Goal: Task Accomplishment & Management: Complete application form

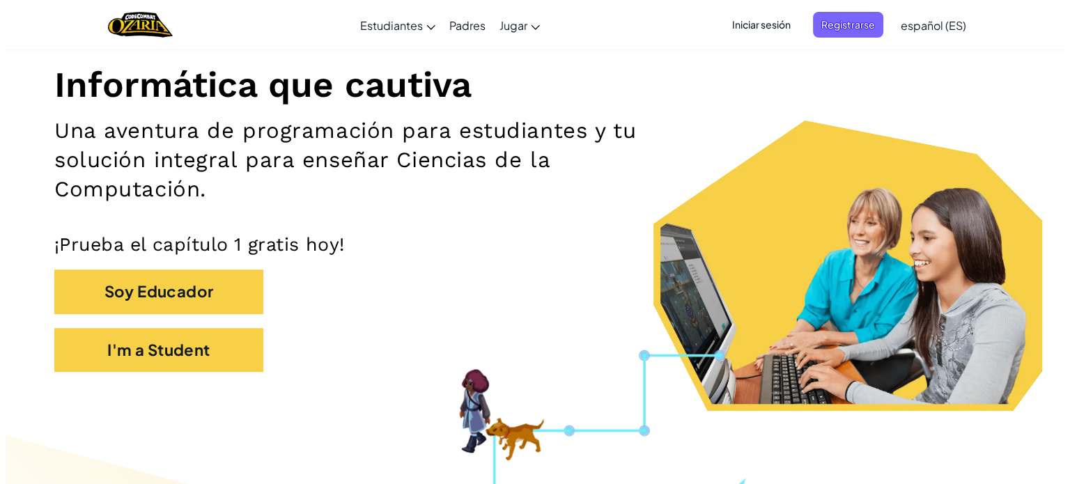
scroll to position [152, 0]
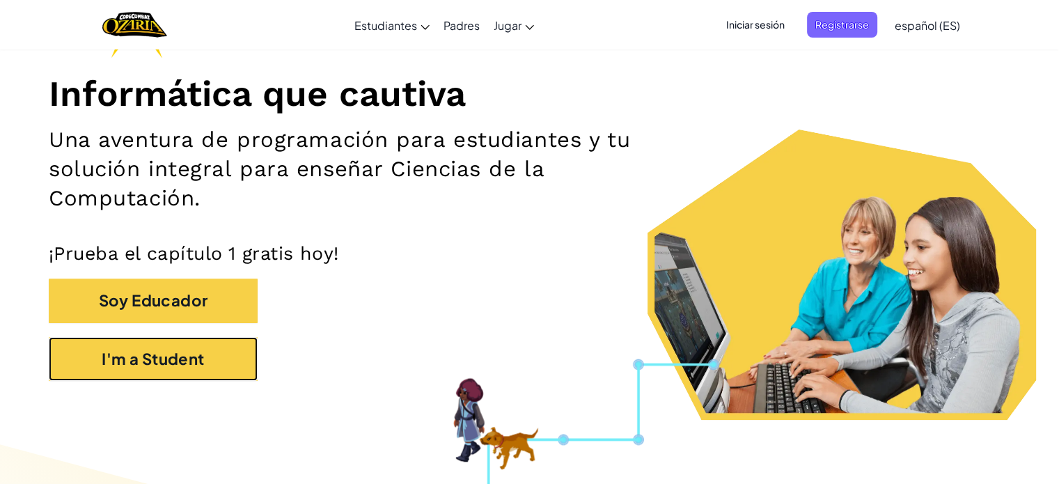
click at [101, 370] on button "I'm a Student" at bounding box center [153, 359] width 209 height 44
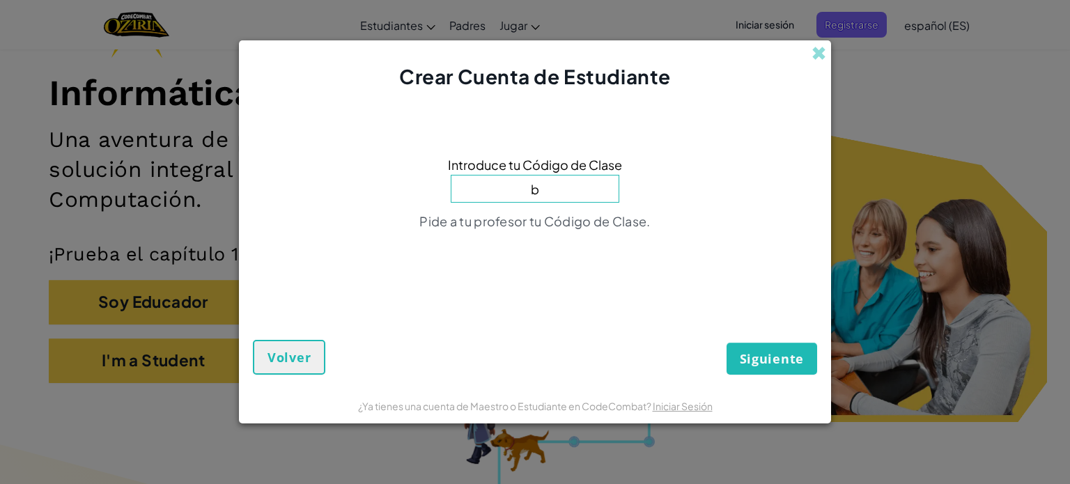
type input "BluePinClass"
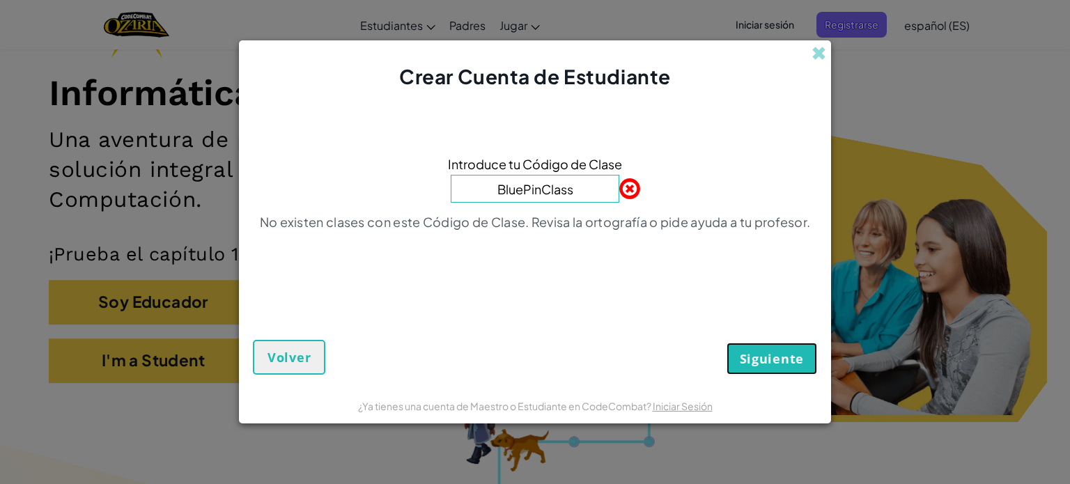
click at [785, 365] on span "Siguiente" at bounding box center [771, 358] width 64 height 17
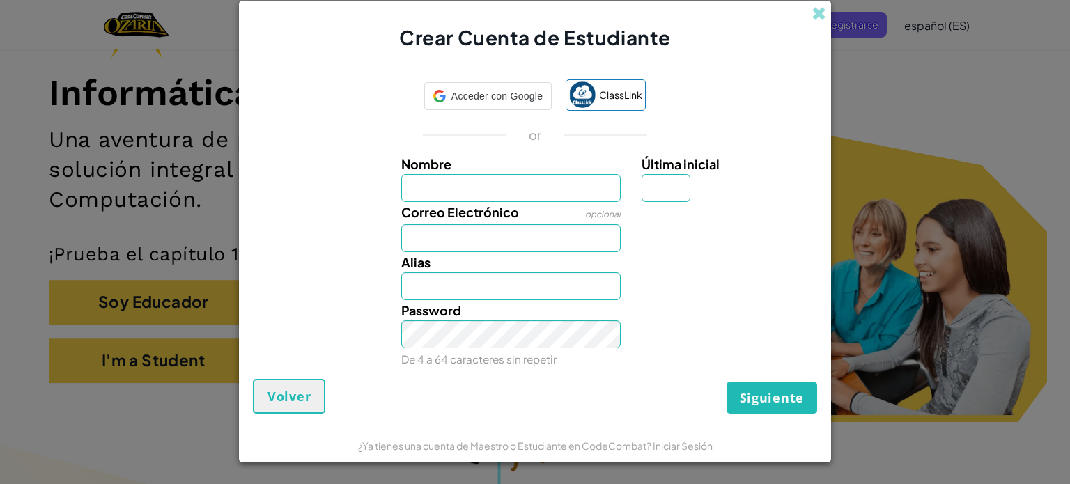
click at [1033, 34] on div "Crear Cuenta de Estudiante Acceder con Google Acceder con Google. Se abre en un…" at bounding box center [535, 242] width 1070 height 484
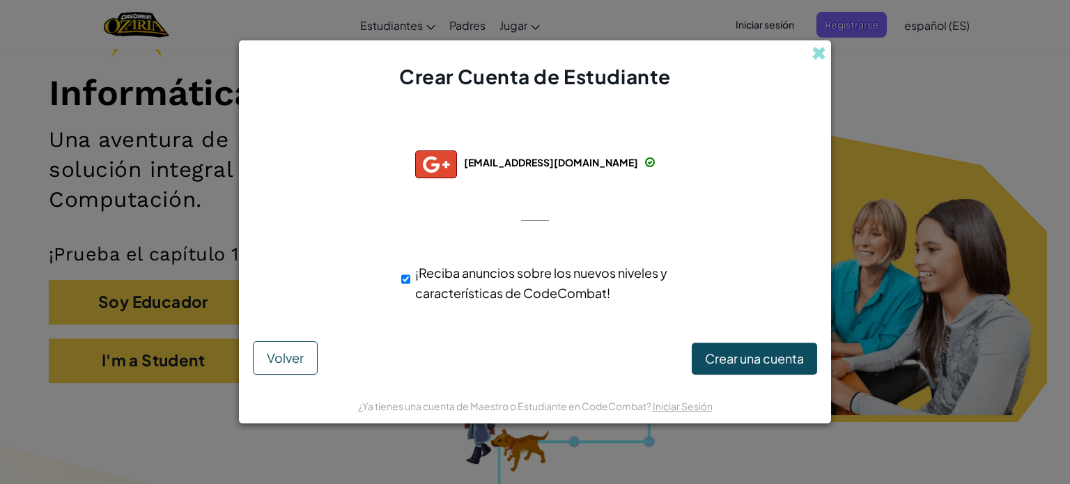
click at [824, 50] on span at bounding box center [818, 53] width 15 height 15
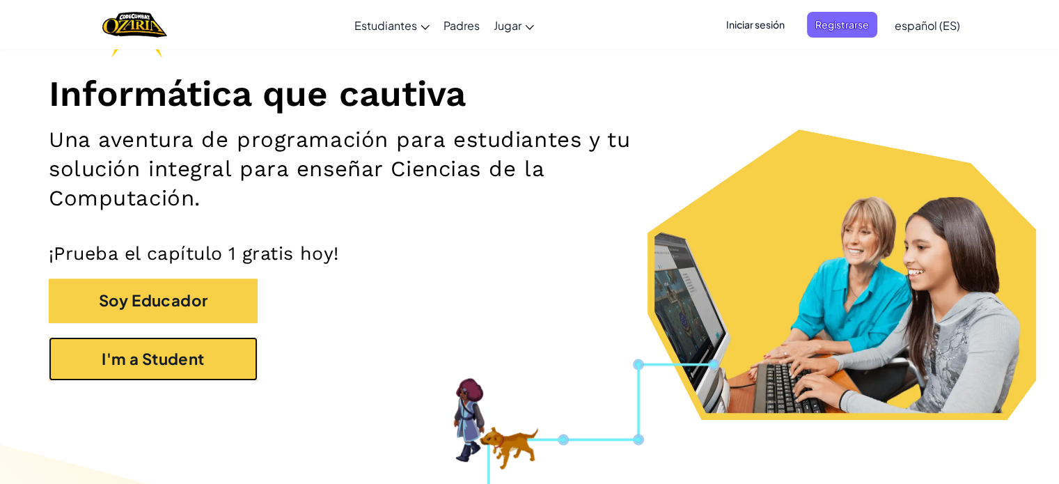
click at [123, 373] on button "I'm a Student" at bounding box center [153, 359] width 209 height 44
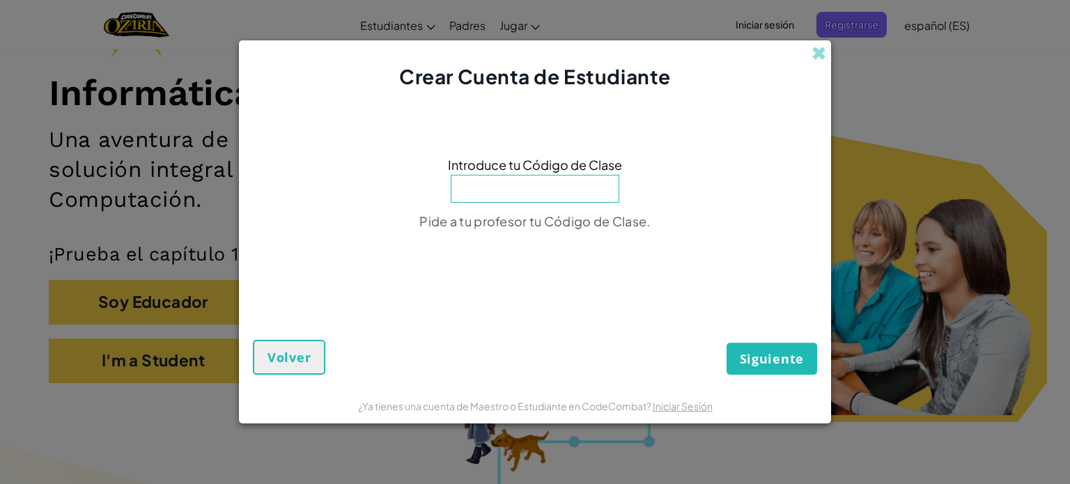
type input "m"
type input "BluePinClass"
click at [773, 357] on span "Siguiente" at bounding box center [771, 358] width 64 height 17
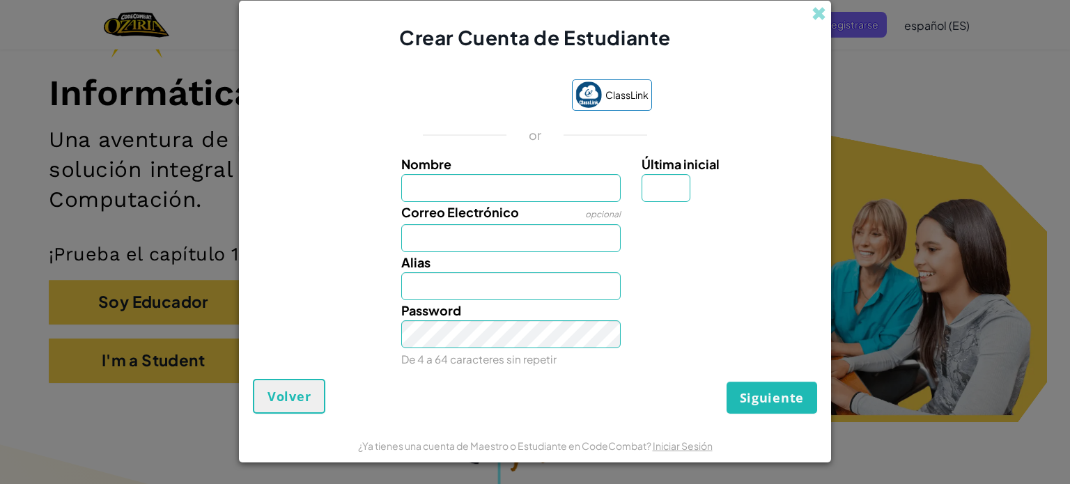
click at [769, 173] on label "Última inicial" at bounding box center [727, 164] width 172 height 20
click at [690, 174] on input "Última inicial" at bounding box center [665, 188] width 49 height 28
click at [506, 242] on input "Correo Electrónico" at bounding box center [511, 238] width 220 height 28
type input "[EMAIL_ADDRESS][DOMAIN_NAME]"
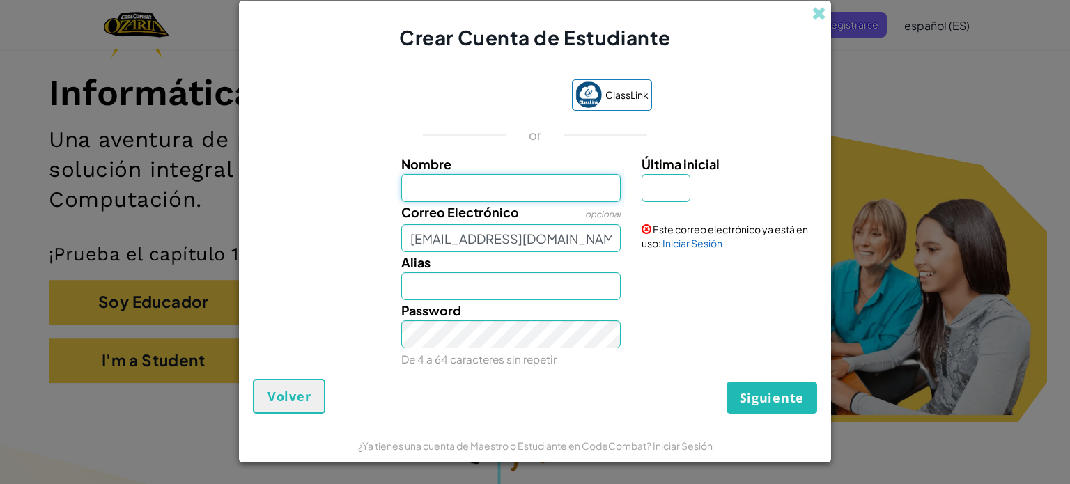
click at [557, 201] on input "Nombre" at bounding box center [511, 188] width 220 height 28
type input "[PERSON_NAME]"
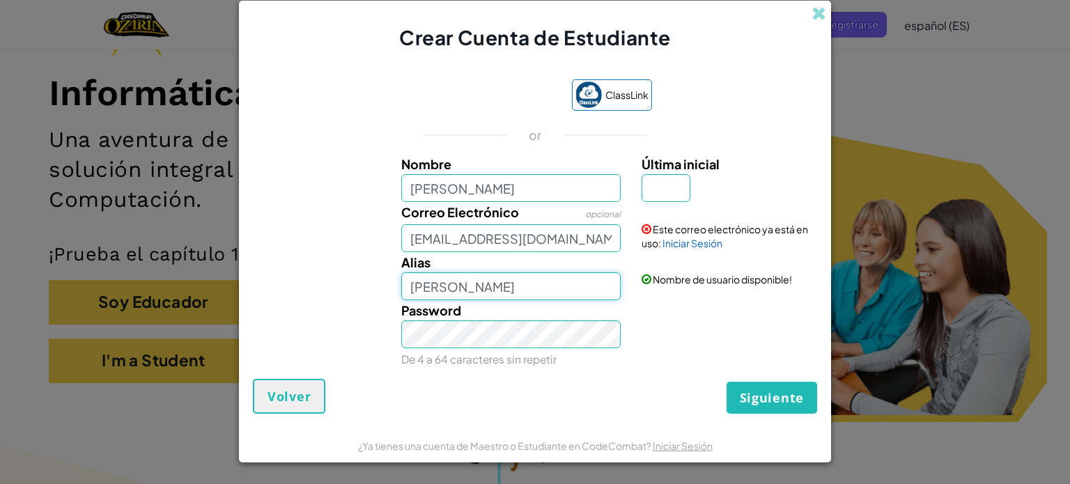
click at [532, 298] on input "[PERSON_NAME]" at bounding box center [511, 286] width 220 height 28
click at [670, 194] on input "Última inicial" at bounding box center [665, 188] width 49 height 28
type input "P"
type input "C"
click at [783, 395] on span "Siguiente" at bounding box center [771, 397] width 64 height 17
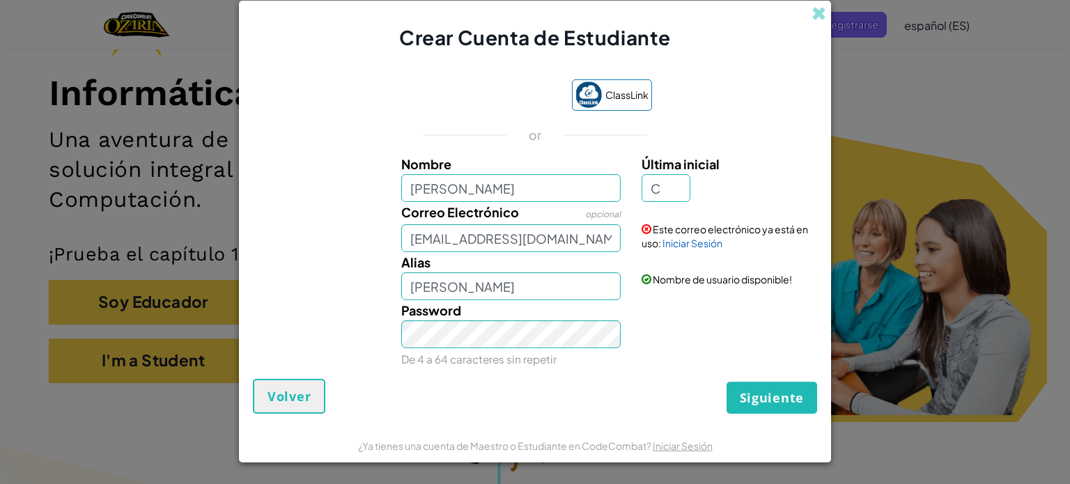
type input "[PERSON_NAME]"
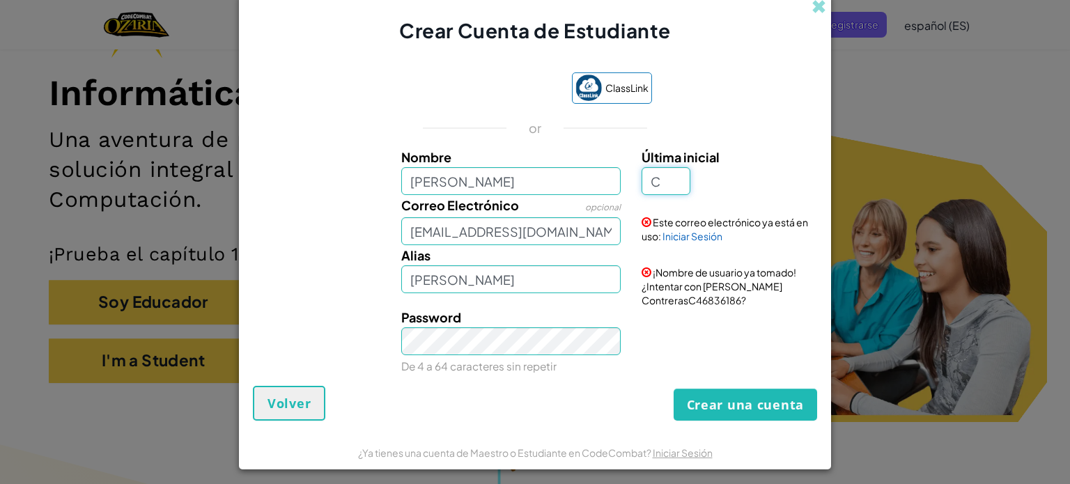
click at [674, 186] on input "C" at bounding box center [665, 181] width 49 height 28
click at [696, 237] on div "Este correo electrónico ya está en uso: Iniciar Sesión" at bounding box center [727, 219] width 193 height 48
type input "[PERSON_NAME]"
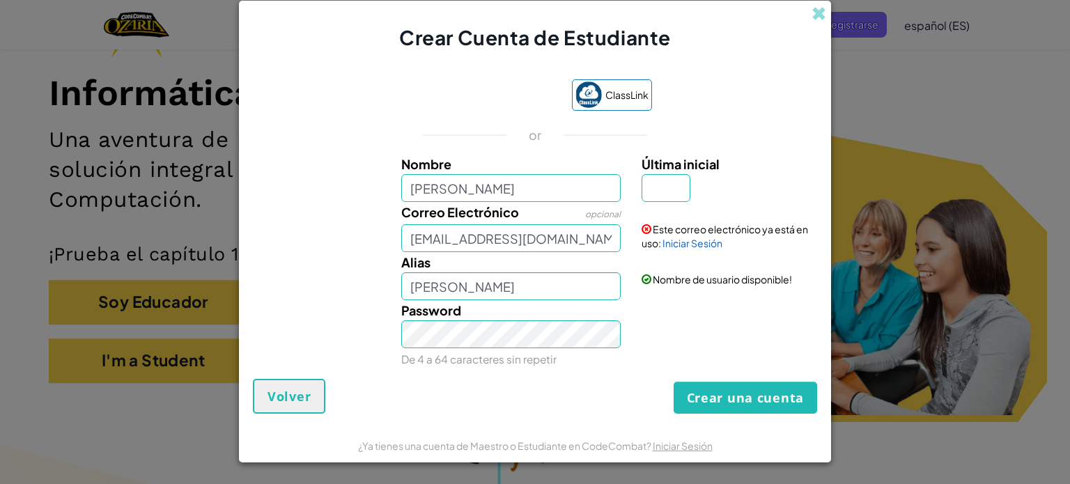
click at [704, 248] on link "Iniciar Sesión" at bounding box center [692, 243] width 60 height 13
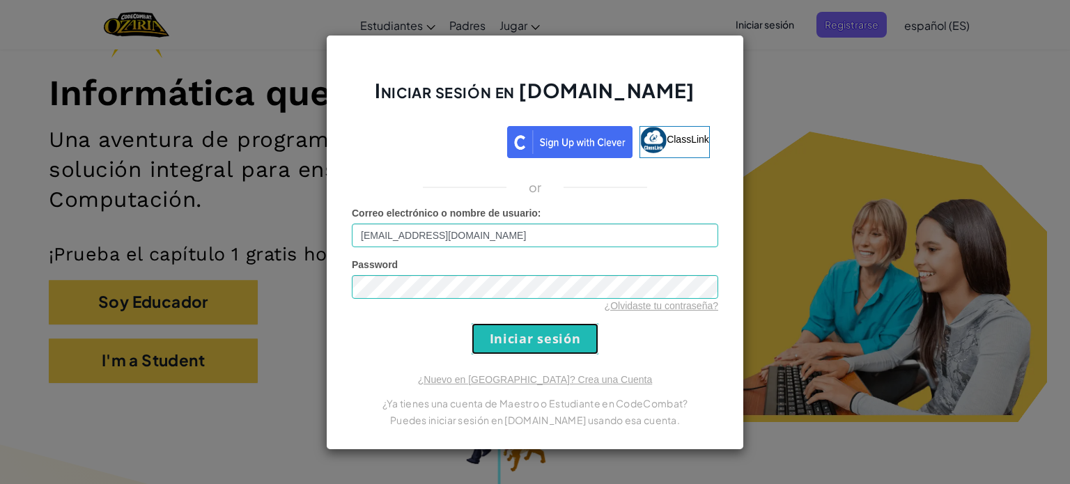
click at [571, 336] on input "Iniciar sesión" at bounding box center [534, 338] width 127 height 31
click at [560, 342] on input "Iniciar sesión" at bounding box center [534, 338] width 127 height 31
